Goal: Task Accomplishment & Management: Use online tool/utility

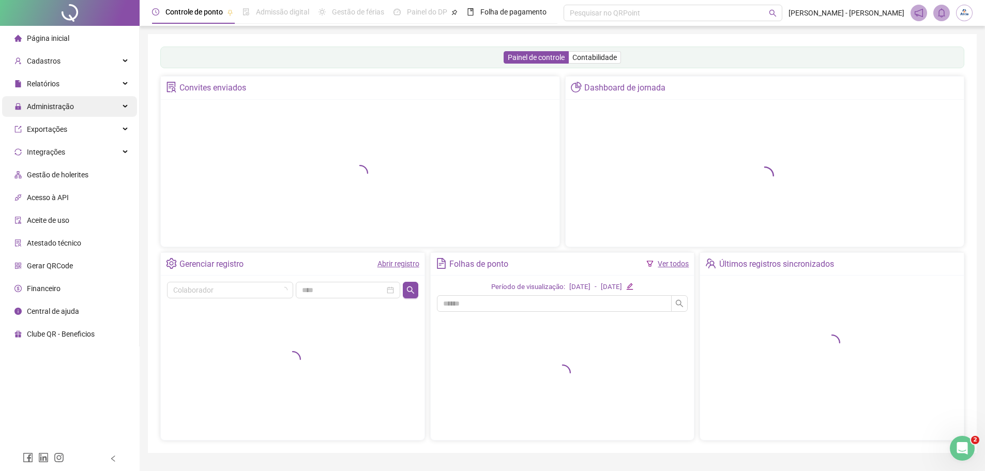
click at [66, 108] on span "Administração" at bounding box center [50, 106] width 47 height 8
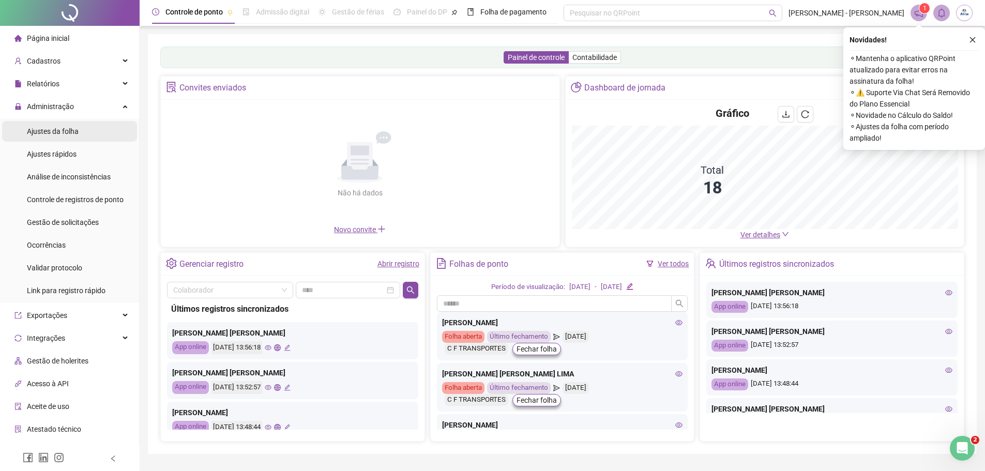
click at [78, 129] on span "Ajustes da folha" at bounding box center [53, 131] width 52 height 8
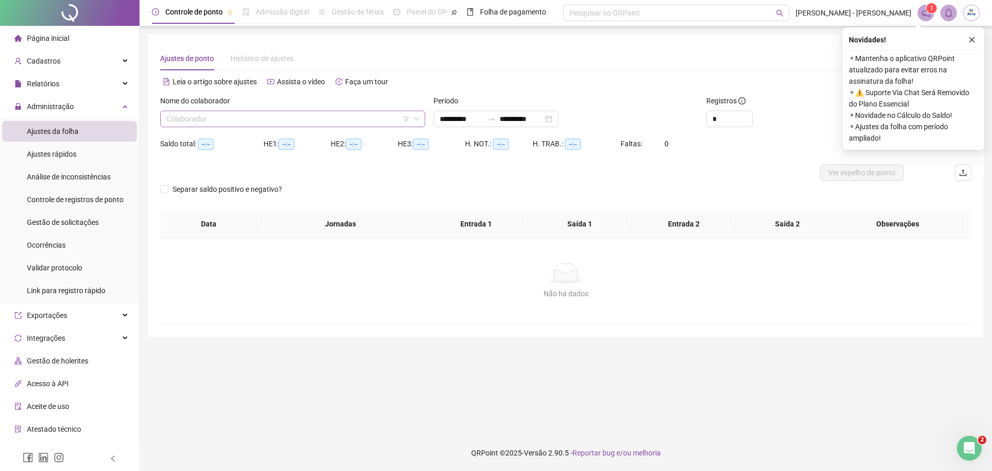
click at [193, 122] on input "search" at bounding box center [287, 119] width 243 height 16
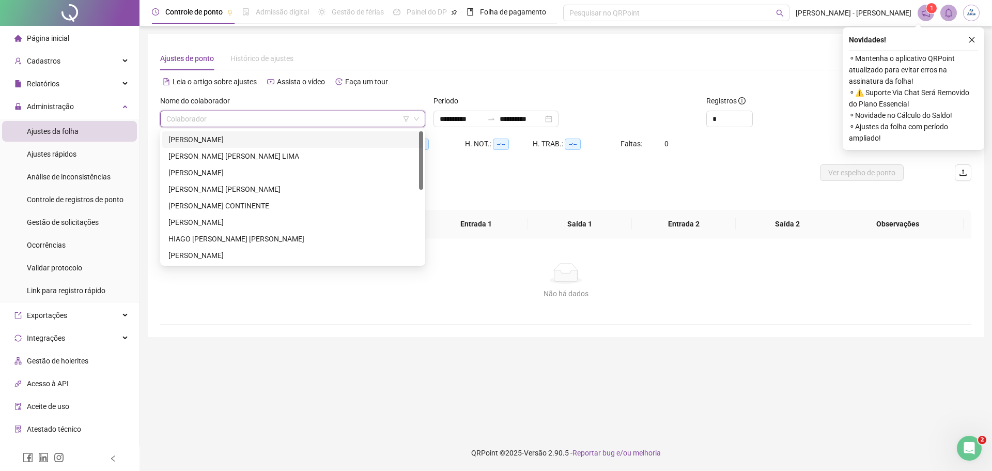
click at [291, 142] on div "[PERSON_NAME]" at bounding box center [292, 139] width 249 height 11
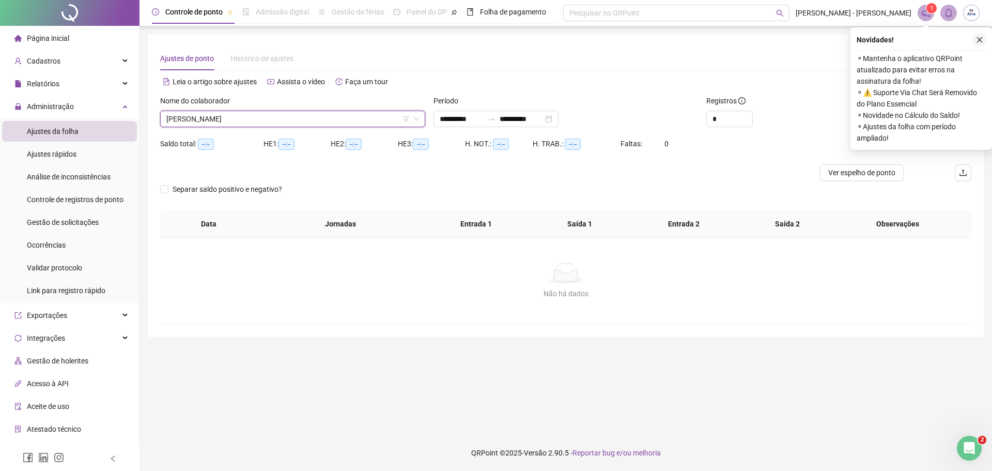
click at [980, 40] on icon "close" at bounding box center [980, 40] width 6 height 6
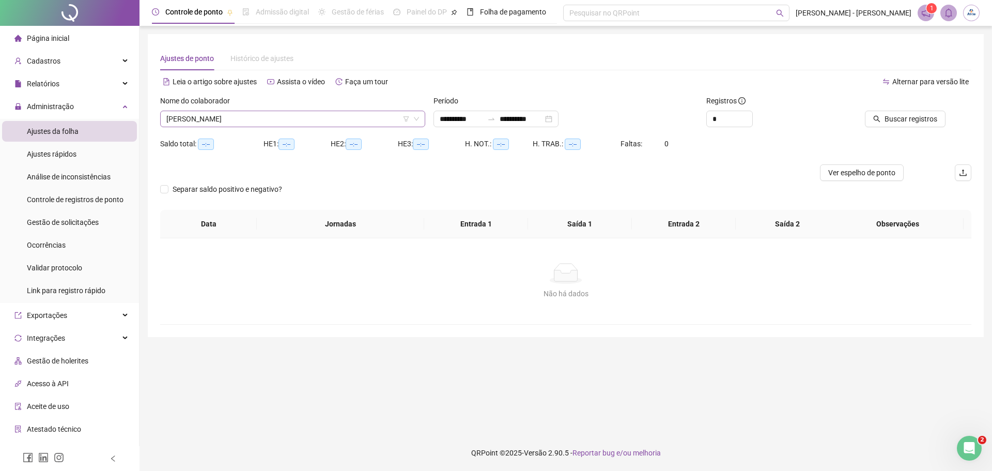
click at [245, 116] on span "ALEXSANDRO EDUARDO NASCIMENTO" at bounding box center [292, 119] width 253 height 16
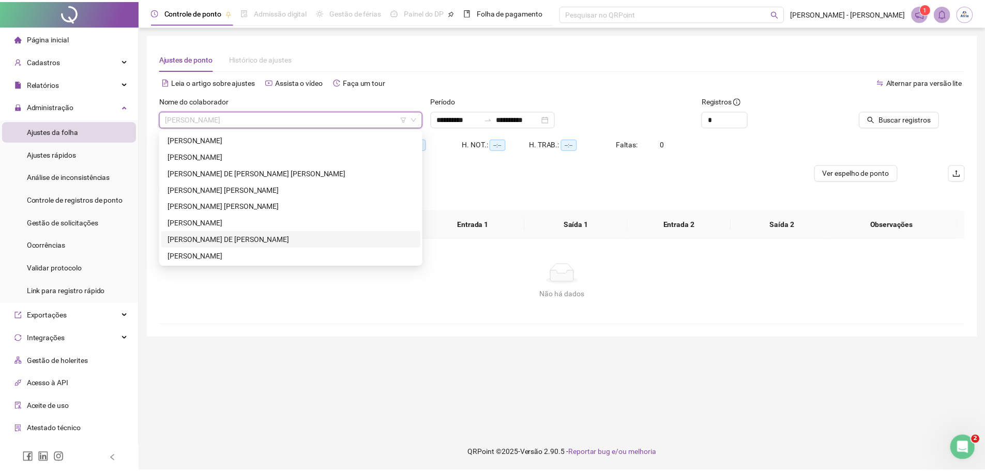
scroll to position [62, 0]
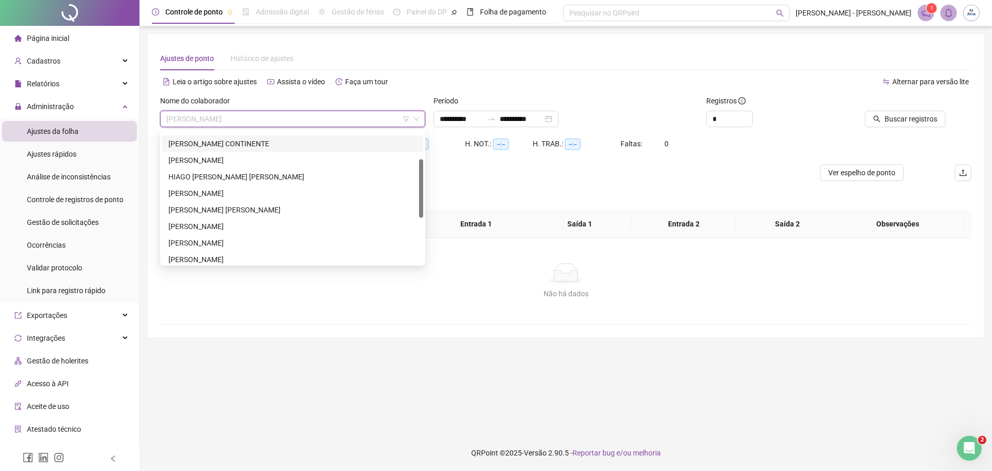
click at [247, 141] on div "DIEGO DA SILVA CONTINENTE" at bounding box center [292, 143] width 249 height 11
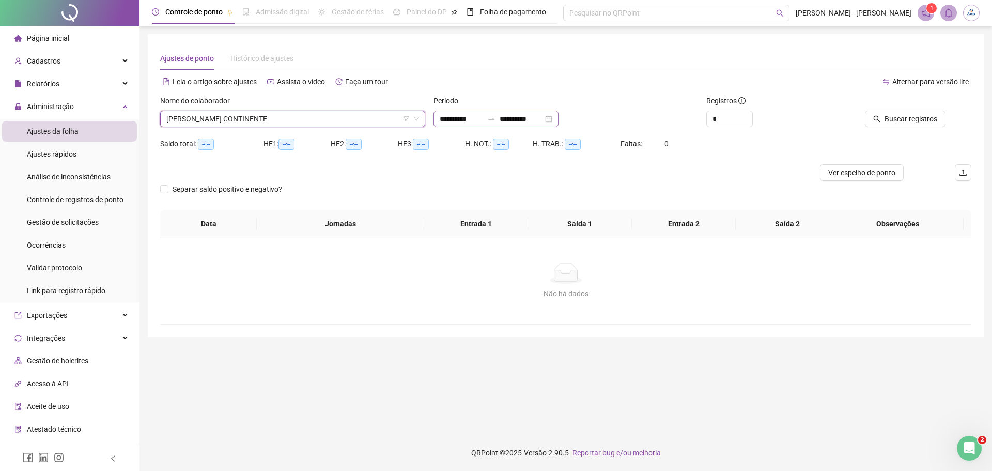
click at [559, 118] on div "**********" at bounding box center [496, 119] width 125 height 17
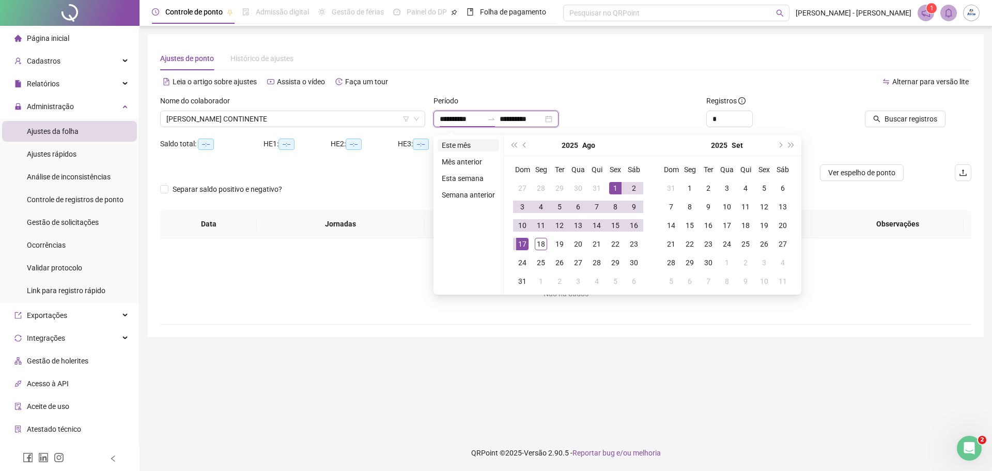
type input "**********"
click at [452, 147] on li "Este mês" at bounding box center [469, 145] width 62 height 12
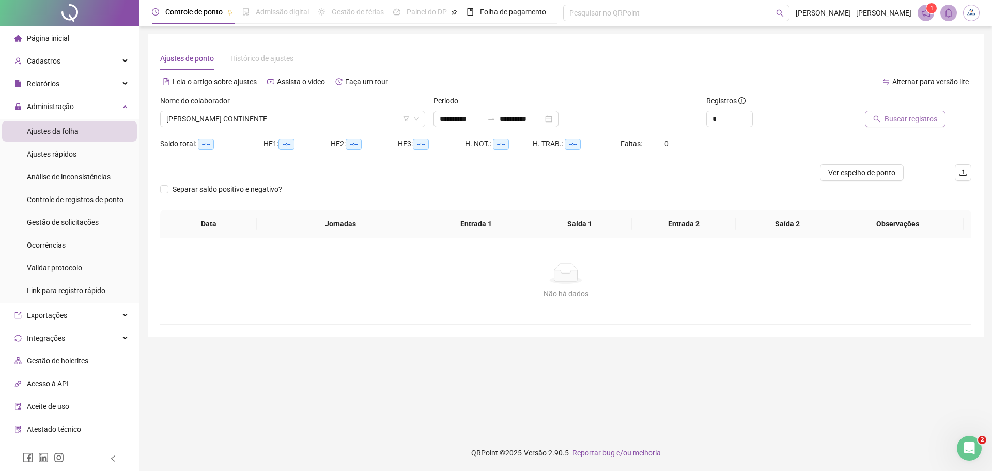
click at [927, 115] on span "Buscar registros" at bounding box center [911, 118] width 53 height 11
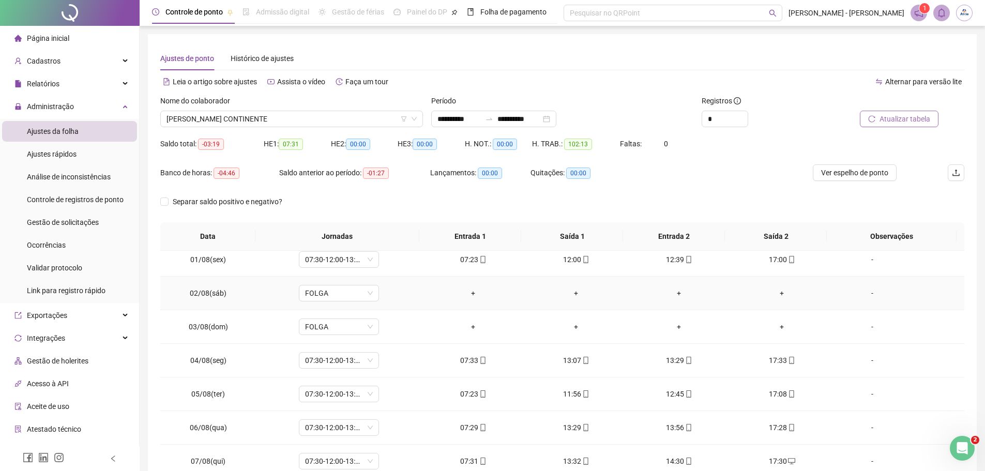
scroll to position [0, 0]
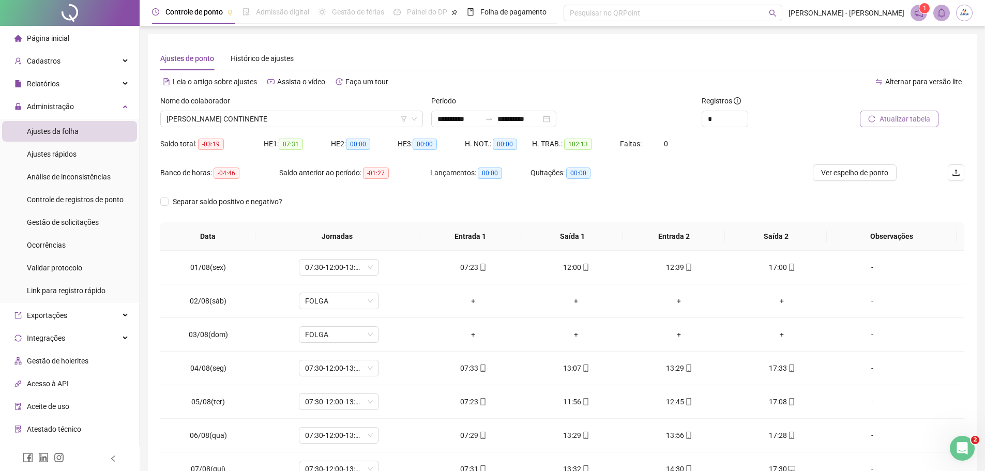
click at [352, 121] on span "DIEGO DA SILVA CONTINENTE" at bounding box center [291, 119] width 250 height 16
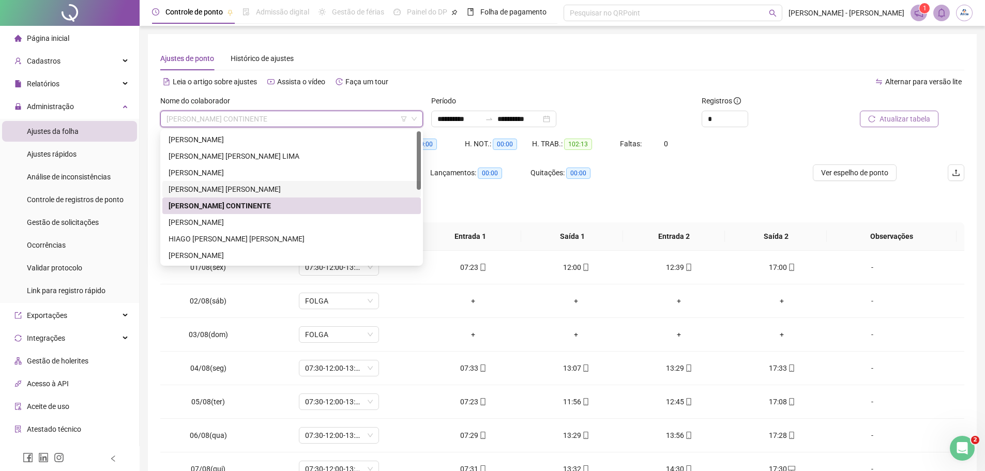
click at [220, 187] on div "DANILO APARECIDO OLIVEIRA DA SILVA" at bounding box center [291, 188] width 246 height 11
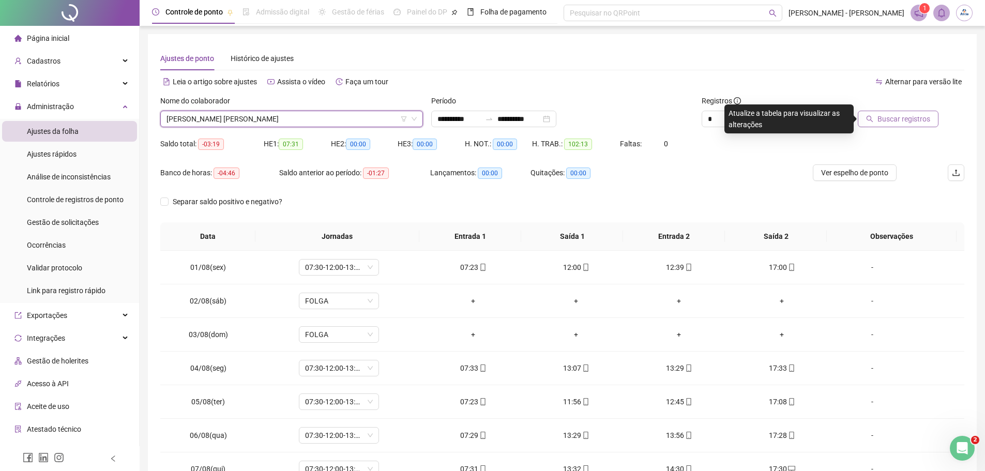
click at [911, 118] on span "Buscar registros" at bounding box center [903, 118] width 53 height 11
